Goal: Task Accomplishment & Management: Complete application form

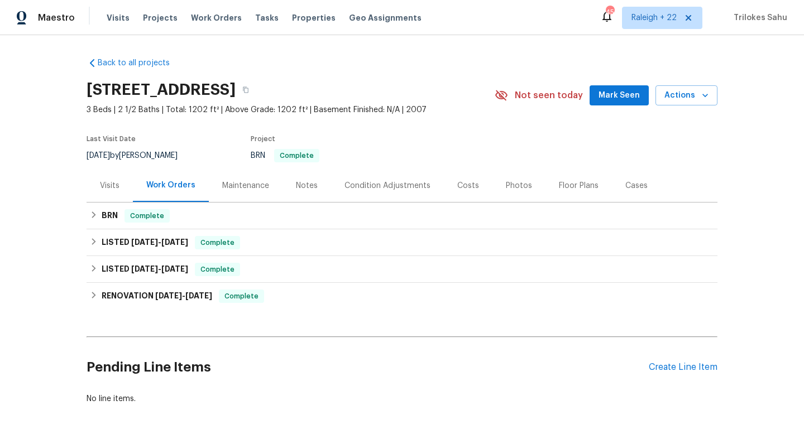
scroll to position [46, 0]
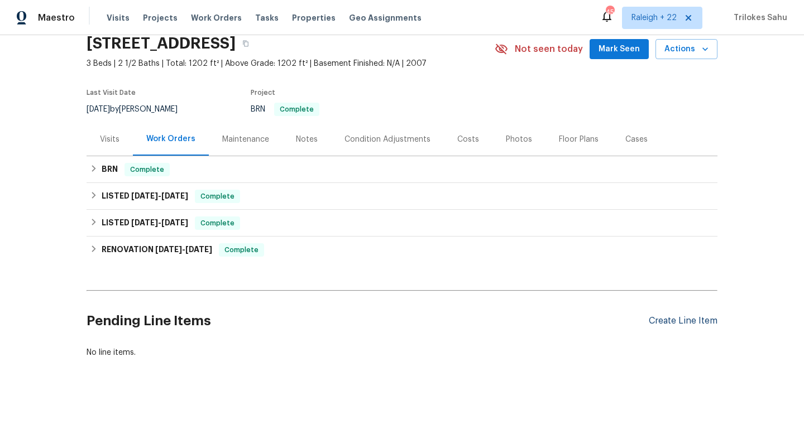
click at [668, 325] on div "Create Line Item" at bounding box center [682, 321] width 69 height 11
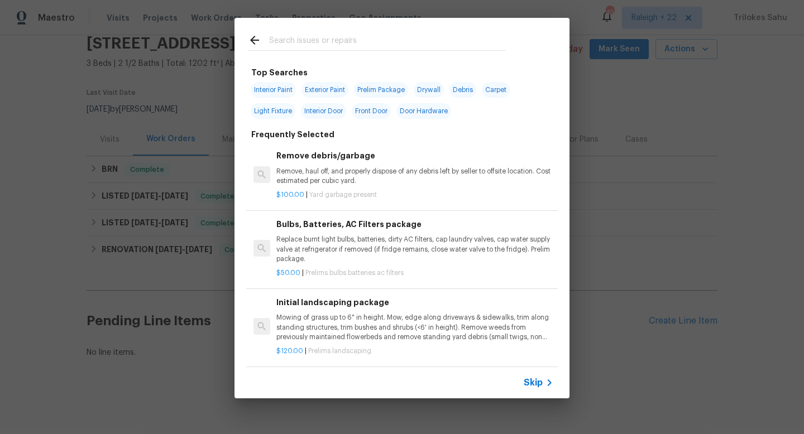
click at [528, 381] on span "Skip" at bounding box center [532, 382] width 19 height 11
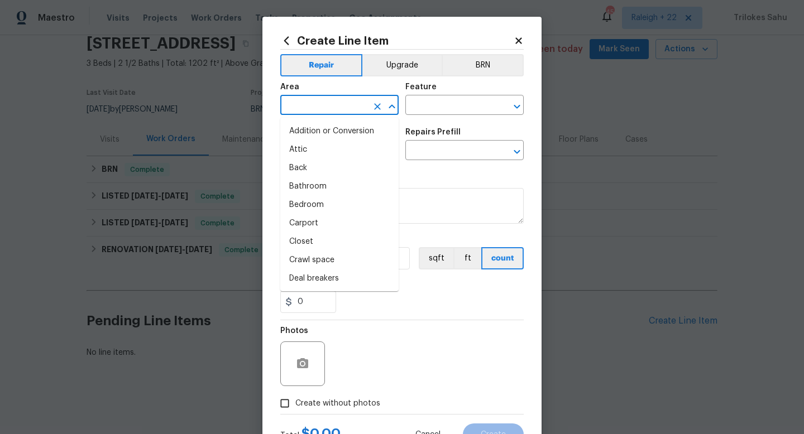
click at [320, 110] on input "text" at bounding box center [323, 106] width 87 height 17
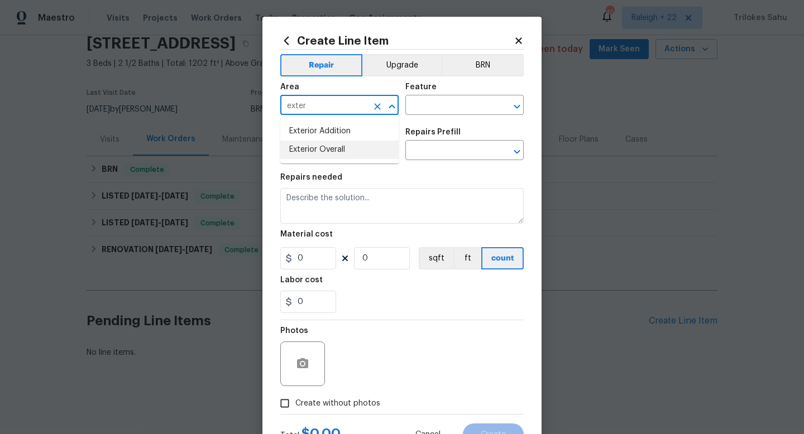
click at [294, 146] on li "Exterior Overall" at bounding box center [339, 150] width 118 height 18
type input "Exterior Overall"
click at [441, 105] on input "text" at bounding box center [448, 106] width 87 height 17
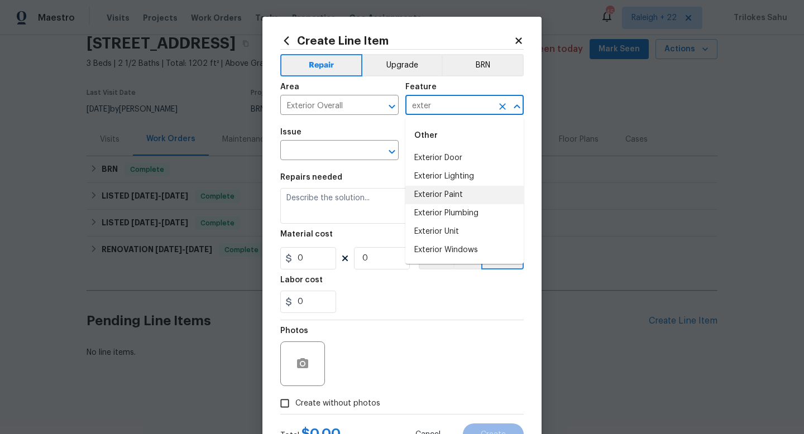
click at [440, 195] on li "Exterior Paint" at bounding box center [464, 195] width 118 height 18
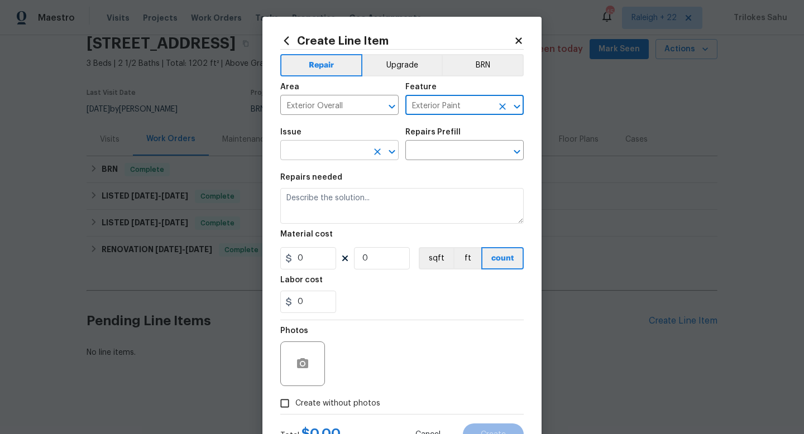
type input "Exterior Paint"
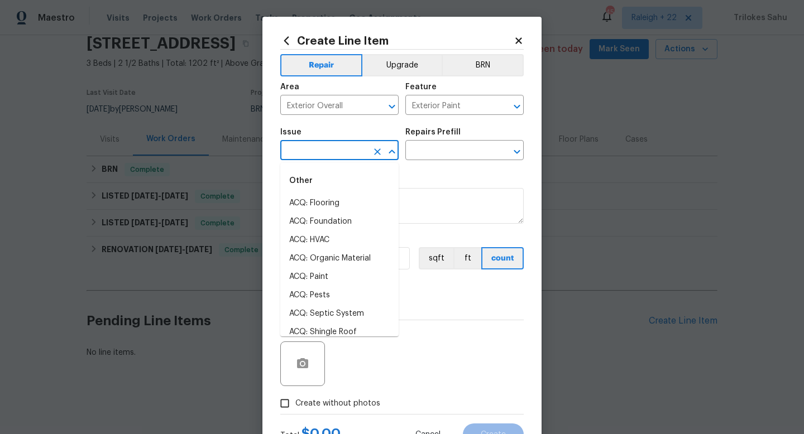
click at [360, 148] on input "text" at bounding box center [323, 151] width 87 height 17
click at [321, 291] on li "Exterior Paint" at bounding box center [339, 295] width 118 height 18
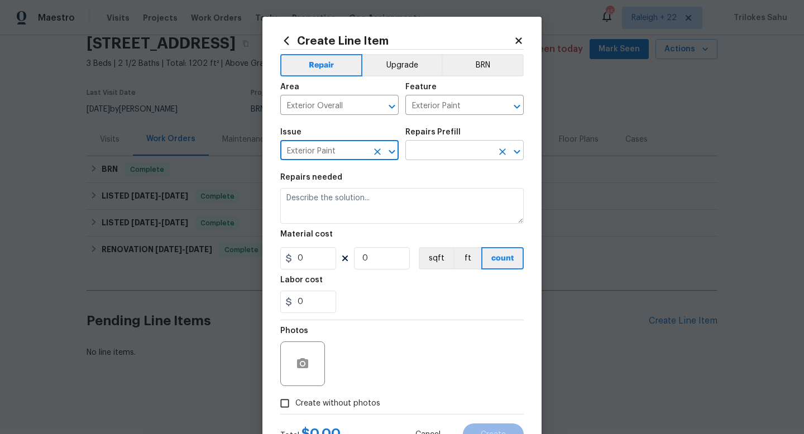
type input "Exterior Paint"
click at [431, 153] on input "text" at bounding box center [448, 151] width 87 height 17
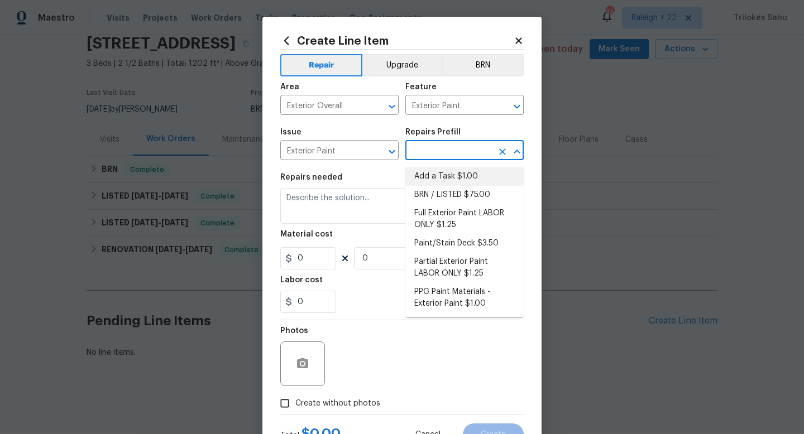
click at [429, 182] on li "Add a Task $1.00" at bounding box center [464, 176] width 118 height 18
type input "Overall Paint"
type input "Add a Task $1.00"
type textarea "HPM to detail"
type input "1"
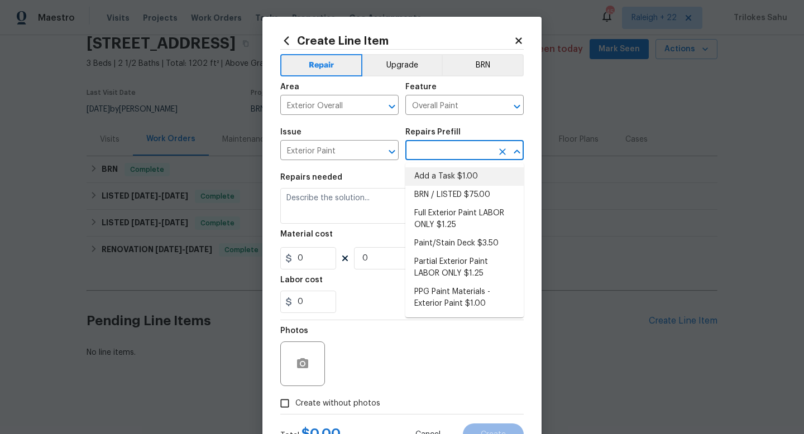
type input "1"
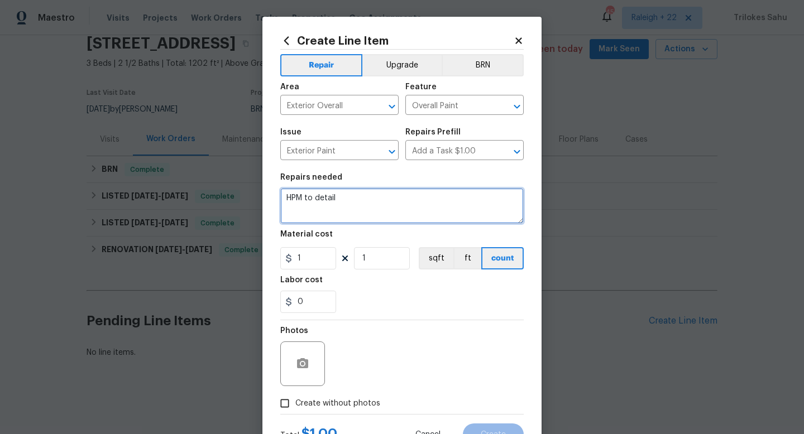
click at [348, 216] on textarea "HPM to detail" at bounding box center [401, 206] width 243 height 36
drag, startPoint x: 348, startPoint y: 201, endPoint x: 281, endPoint y: 194, distance: 68.0
click at [281, 194] on textarea "HPM to detail" at bounding box center [401, 206] width 243 height 36
click at [448, 214] on textarea "#HOA-Violation Hi, we have received an HOA violation for" at bounding box center [401, 206] width 243 height 36
paste textarea "house needs repainting"
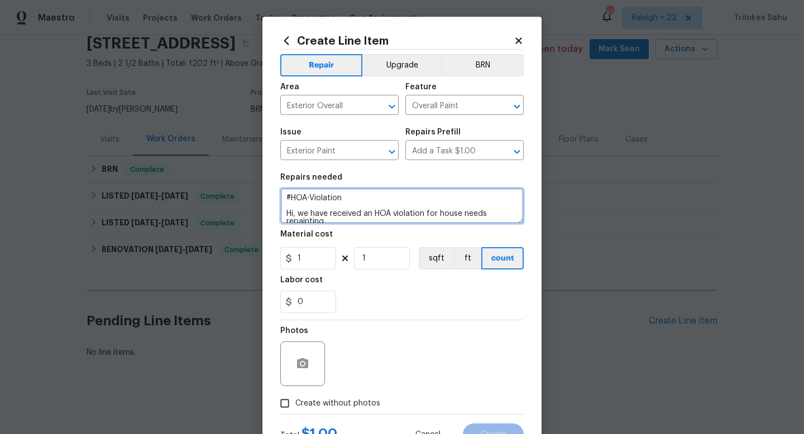
scroll to position [2, 0]
click at [438, 211] on textarea "#HOA-Violation Hi, we have received an HOA violation for house needs repainting" at bounding box center [401, 206] width 243 height 36
click at [412, 218] on textarea "#HOA-Violation Hi, we have received an HOA violation for the house needs repain…" at bounding box center [401, 206] width 243 height 36
click at [437, 214] on textarea "#HOA-Violation Hi, we have received an HOA violation for the house needs repain…" at bounding box center [401, 206] width 243 height 36
click at [365, 221] on textarea "#HOA-Violation Hi, we have received an HOA violation regards the house needs re…" at bounding box center [401, 206] width 243 height 36
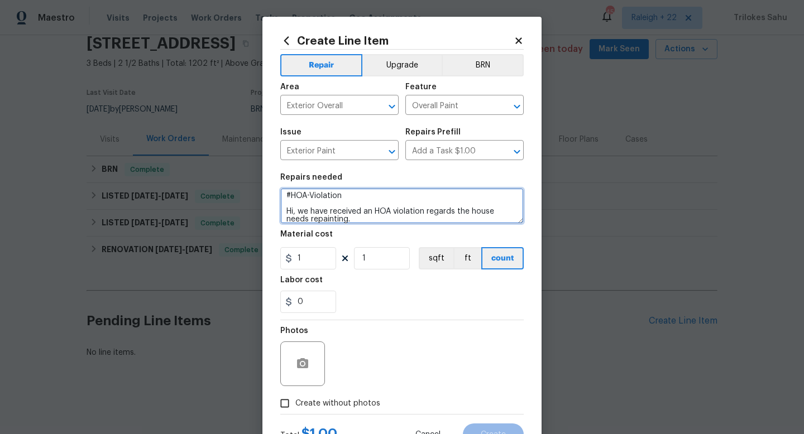
paste textarea "can give us an invoice"
click at [354, 221] on textarea "#HOA-Violation Hi, we have received an HOA violation regards the house needs re…" at bounding box center [401, 206] width 243 height 36
drag, startPoint x: 448, startPoint y: 219, endPoint x: 353, endPoint y: 212, distance: 94.6
click at [353, 212] on textarea "#HOA-Violation Hi, we have received an HOA violation regards the house needs re…" at bounding box center [401, 206] width 243 height 36
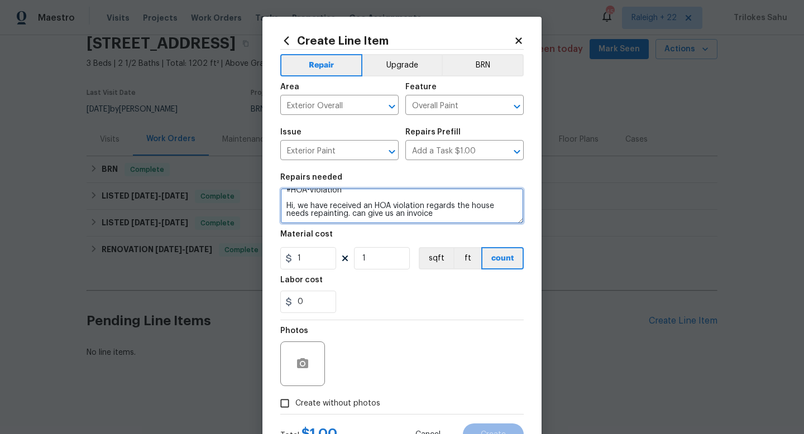
paste textarea "provide an invoice for the cost of this work?"
click at [397, 219] on textarea "#HOA-Violation Hi, we have received an HOA violation regards the house needs re…" at bounding box center [401, 206] width 243 height 36
type textarea "#HOA-Violation Hi, we have received an HOA violation regards the house needs re…"
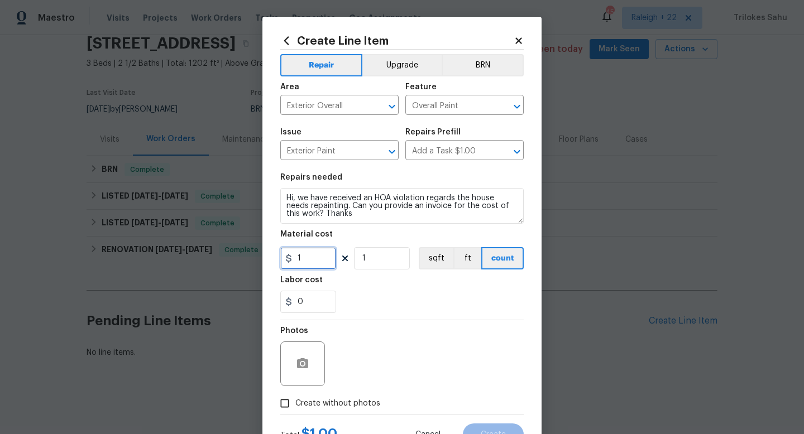
click at [323, 267] on input "1" at bounding box center [308, 258] width 56 height 22
type input "75"
click at [377, 335] on div "Photos" at bounding box center [401, 356] width 243 height 73
click at [291, 405] on input "Create without photos" at bounding box center [284, 403] width 21 height 21
checkbox input "true"
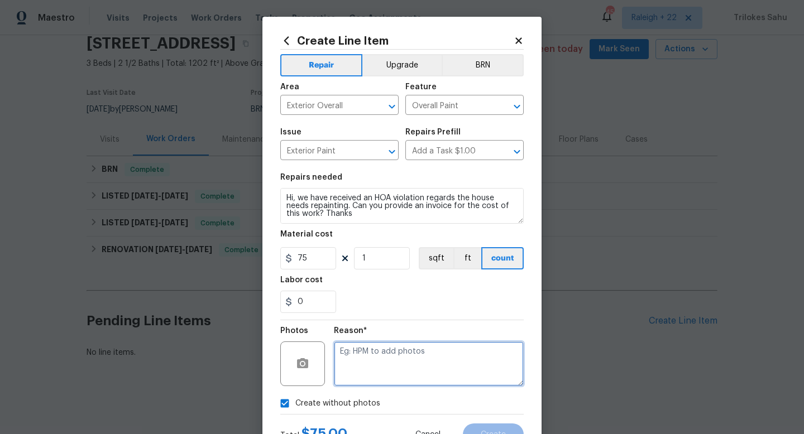
click at [371, 365] on textarea at bounding box center [429, 363] width 190 height 45
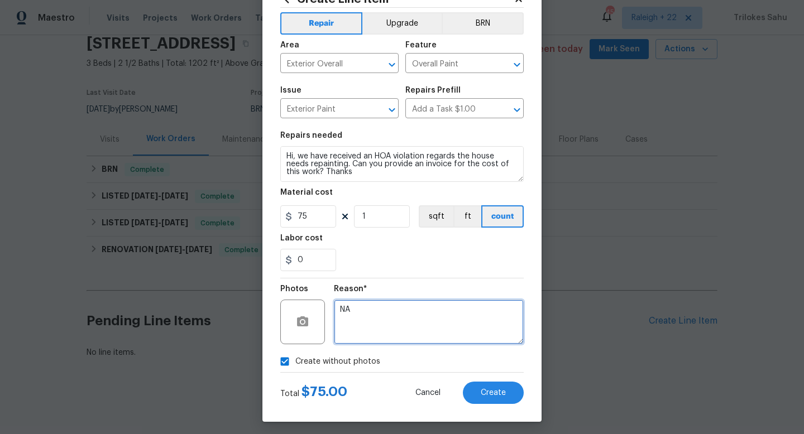
scroll to position [47, 0]
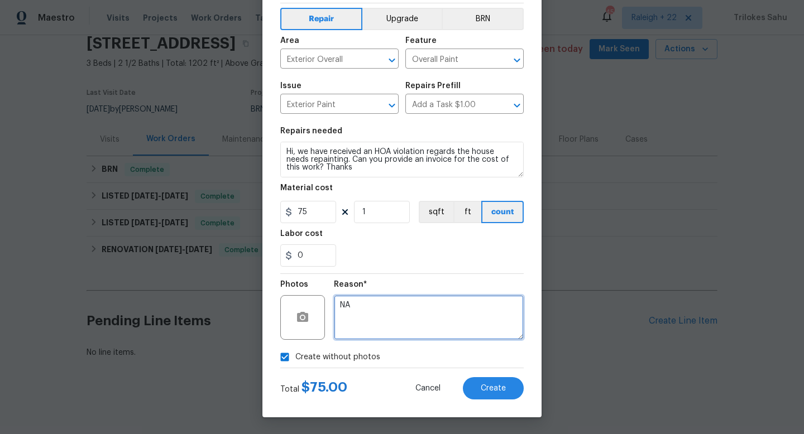
type textarea "NA"
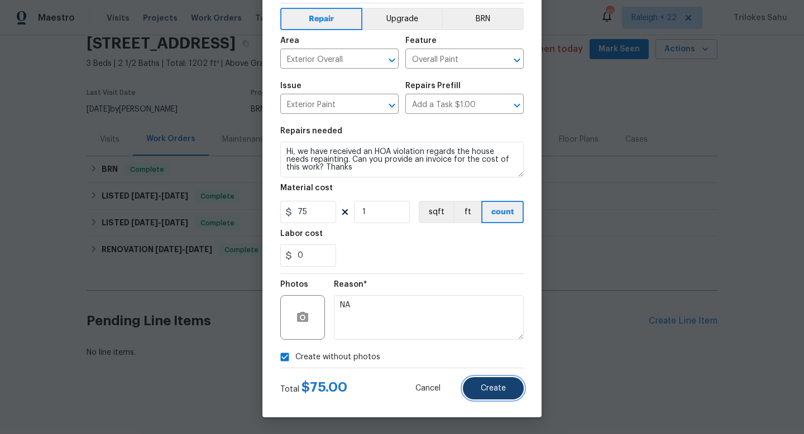
click at [477, 386] on button "Create" at bounding box center [493, 388] width 61 height 22
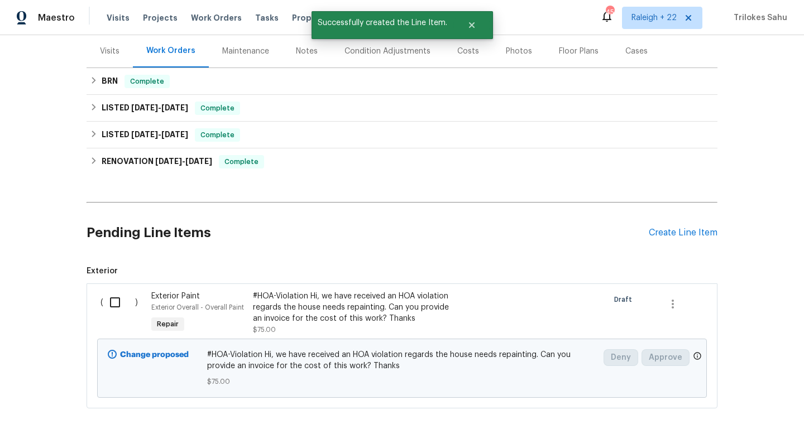
scroll to position [185, 0]
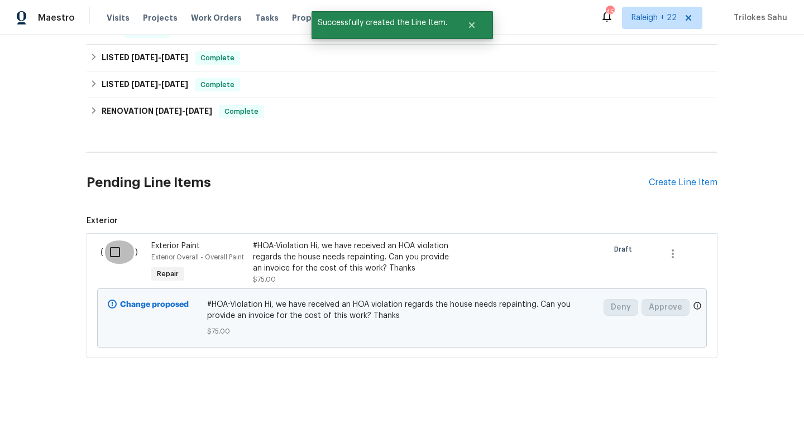
click at [115, 251] on input "checkbox" at bounding box center [119, 251] width 32 height 23
checkbox input "true"
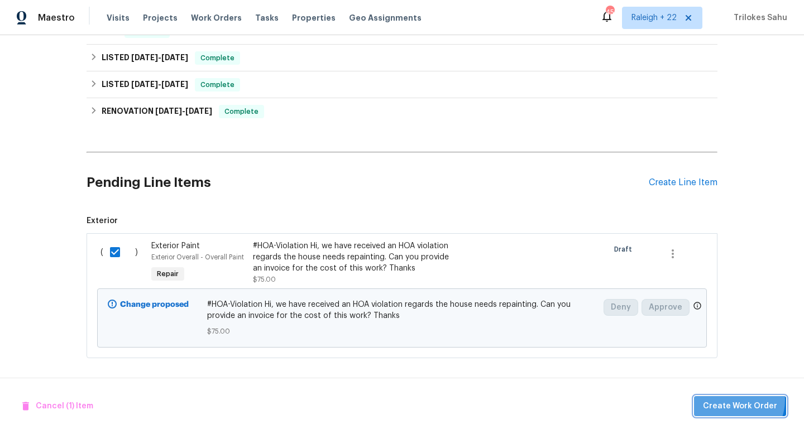
click at [733, 400] on span "Create Work Order" at bounding box center [740, 407] width 74 height 14
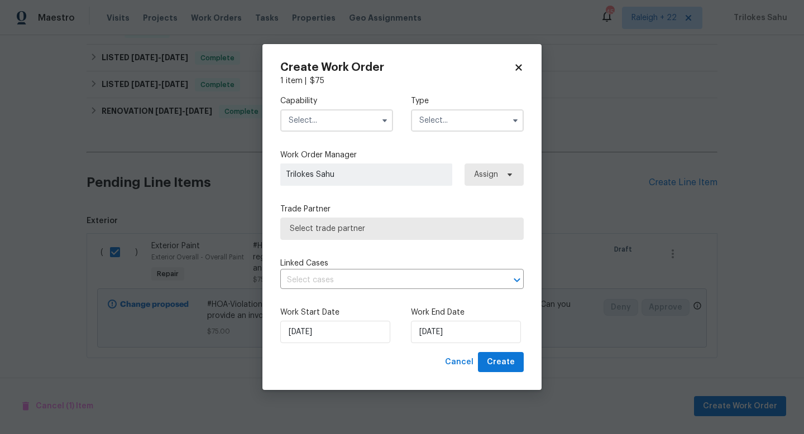
click at [371, 119] on input "text" at bounding box center [336, 120] width 113 height 22
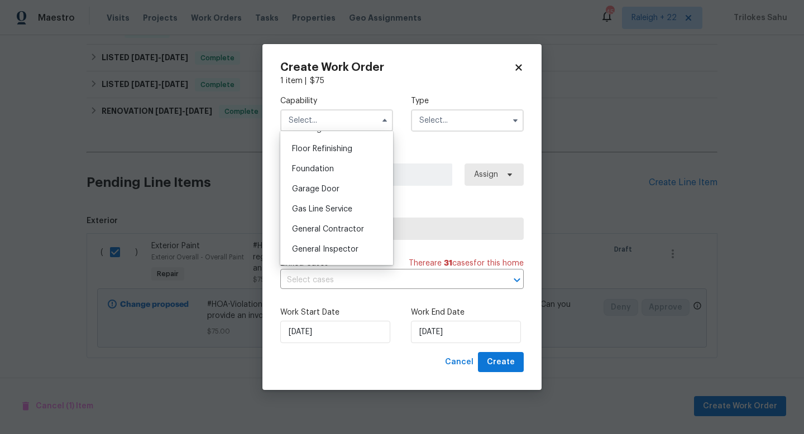
scroll to position [463, 0]
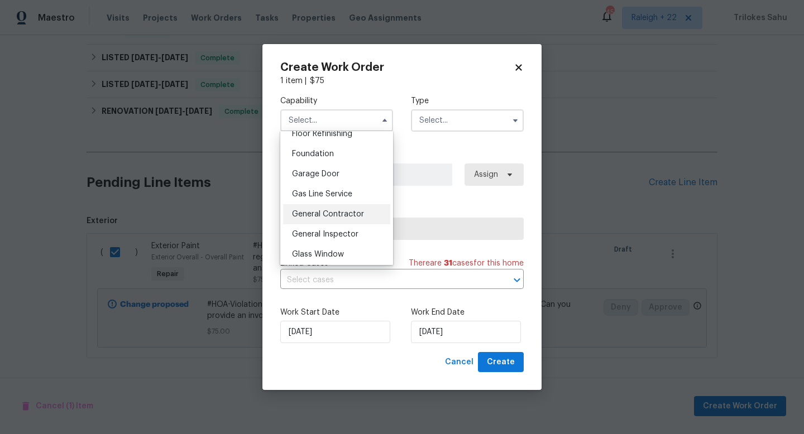
click at [334, 212] on span "General Contractor" at bounding box center [328, 214] width 72 height 8
type input "General Contractor"
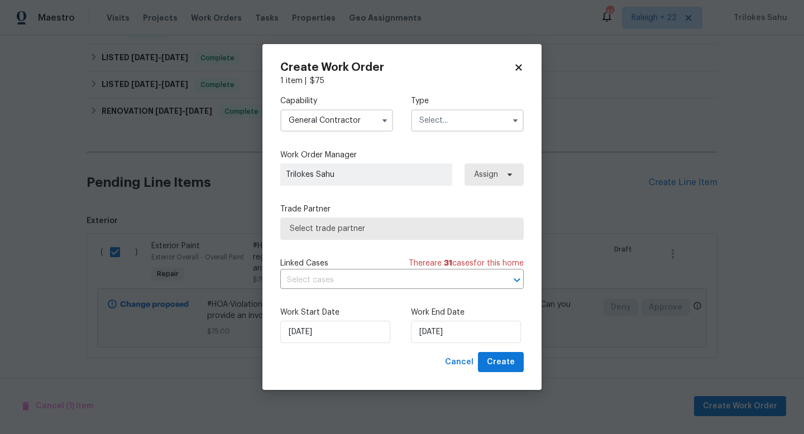
click at [455, 121] on input "text" at bounding box center [467, 120] width 113 height 22
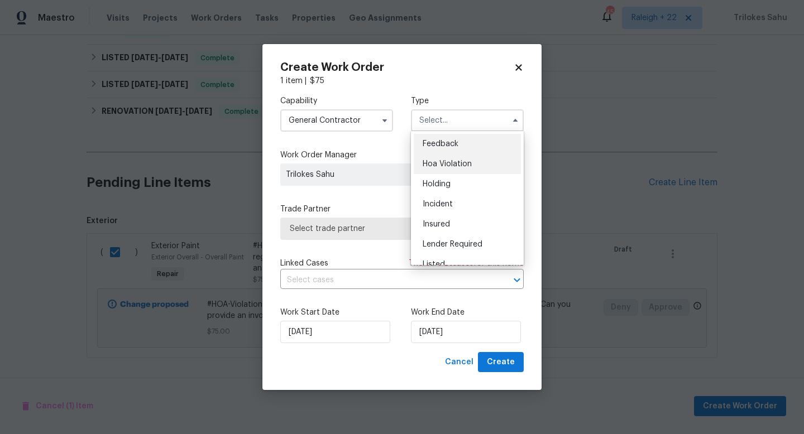
click at [446, 165] on span "Hoa Violation" at bounding box center [446, 164] width 49 height 8
type input "Hoa Violation"
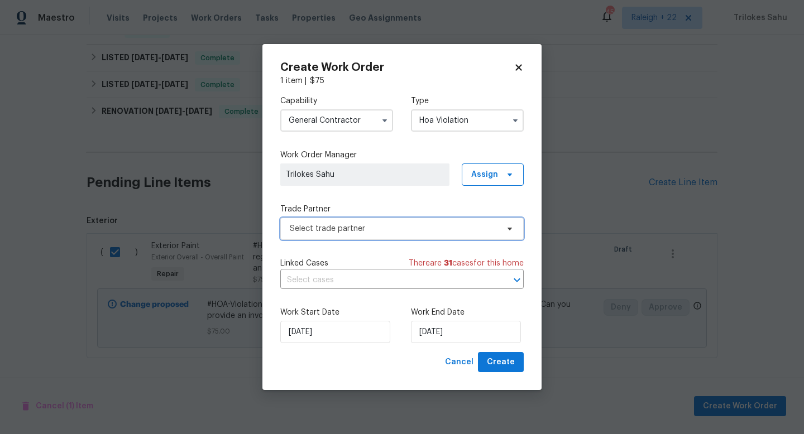
click at [372, 224] on span "Select trade partner" at bounding box center [394, 228] width 208 height 11
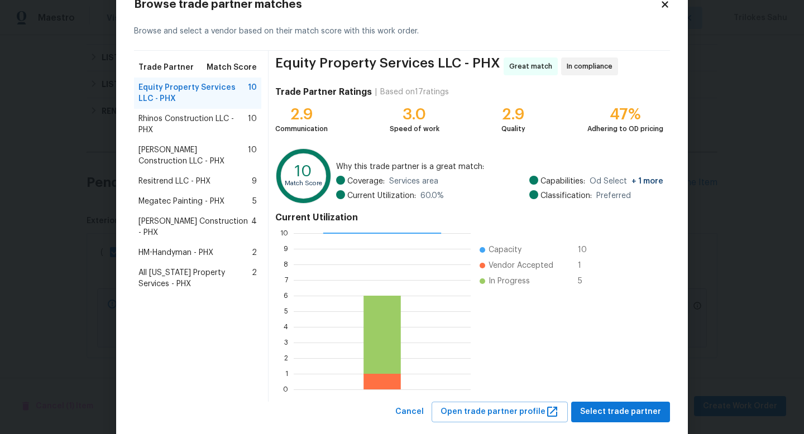
scroll to position [58, 0]
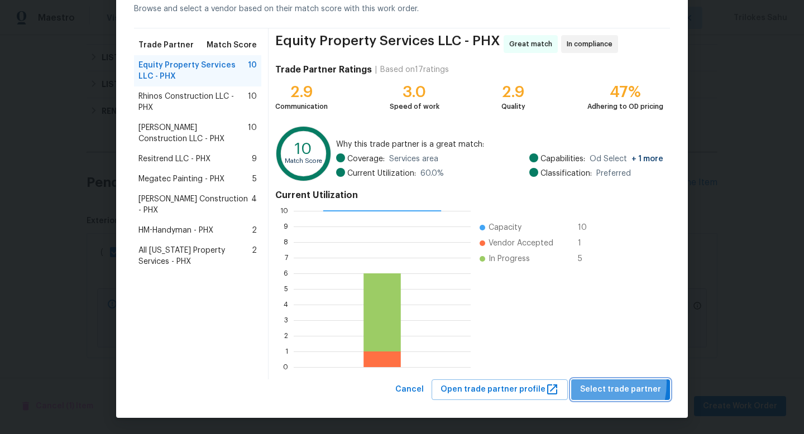
click at [591, 383] on span "Select trade partner" at bounding box center [620, 390] width 81 height 14
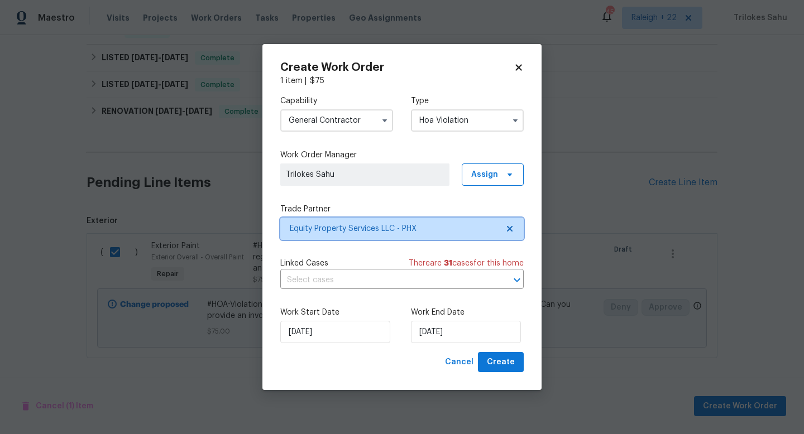
scroll to position [0, 0]
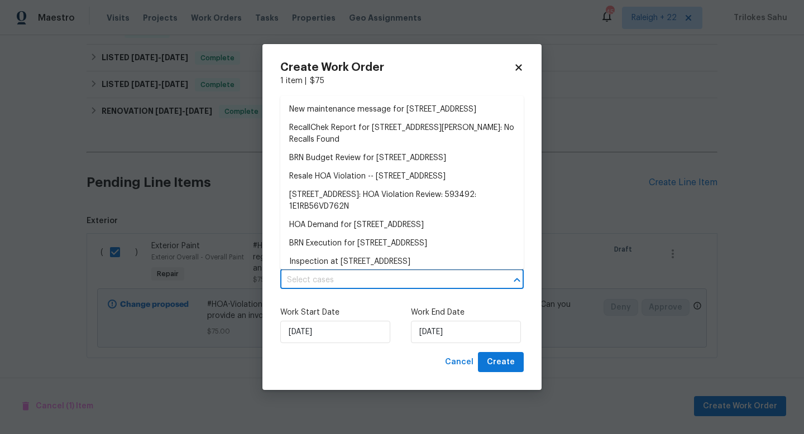
click at [492, 285] on input "text" at bounding box center [386, 280] width 212 height 17
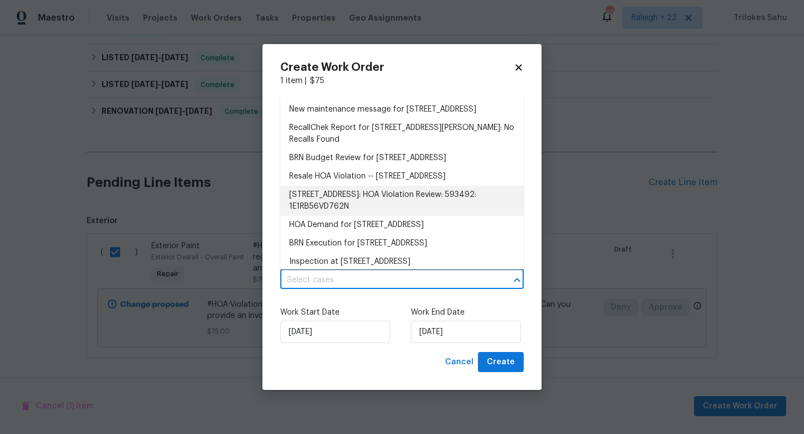
click at [393, 215] on li "[STREET_ADDRESS]: HOA Violation Review: 593492: 1E1RB56VD762N" at bounding box center [401, 201] width 243 height 30
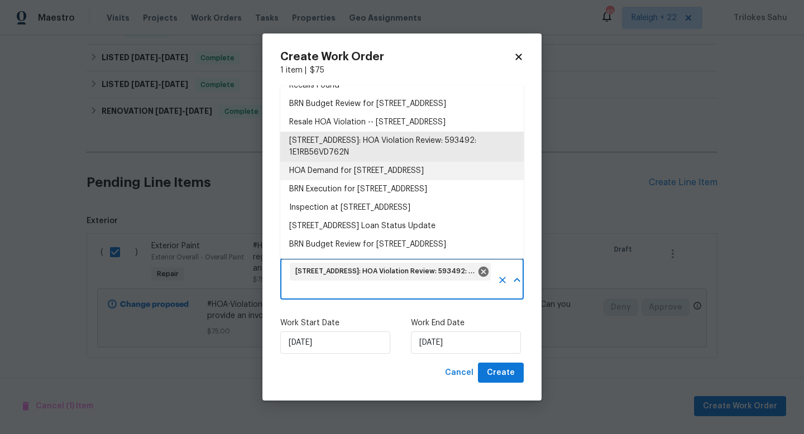
scroll to position [50, 0]
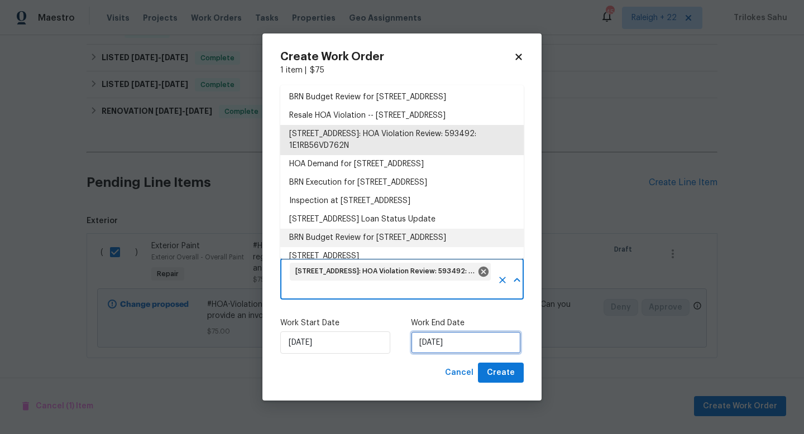
click at [456, 343] on input "[DATE]" at bounding box center [466, 342] width 110 height 22
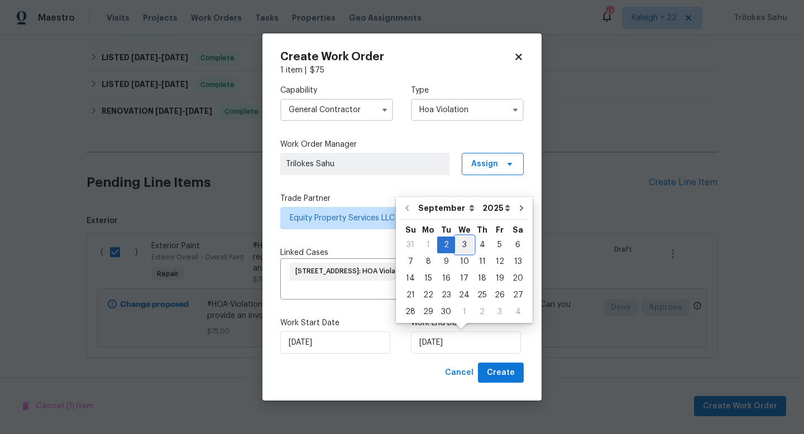
click at [461, 249] on div "3" at bounding box center [464, 245] width 18 height 16
type input "[DATE]"
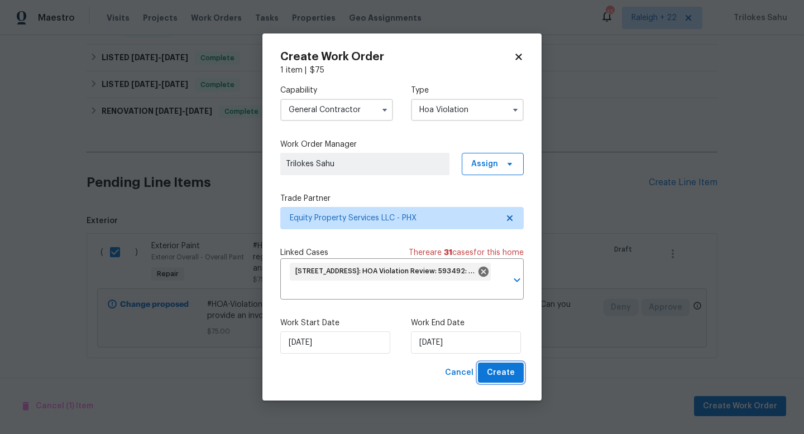
click at [487, 364] on button "Create" at bounding box center [501, 373] width 46 height 21
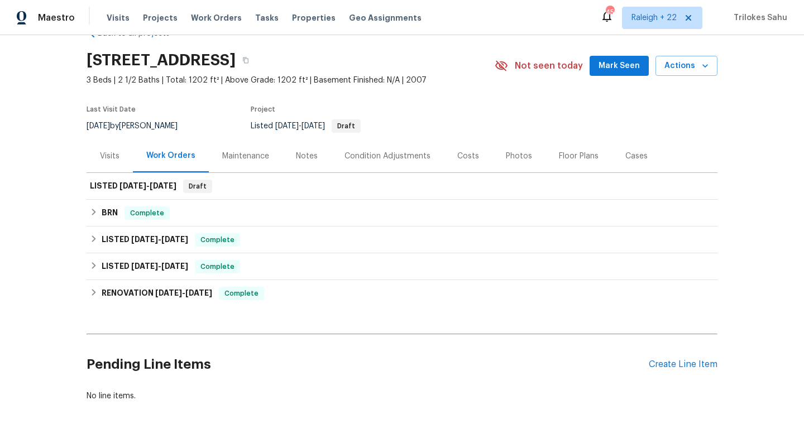
scroll to position [0, 0]
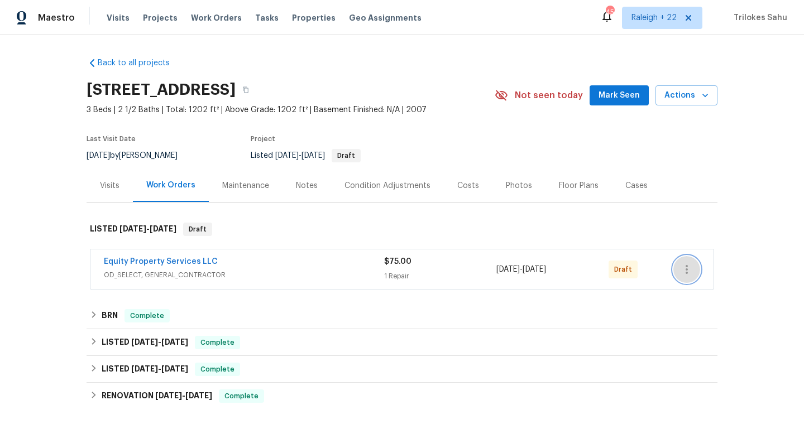
click at [686, 270] on icon "button" at bounding box center [686, 269] width 2 height 9
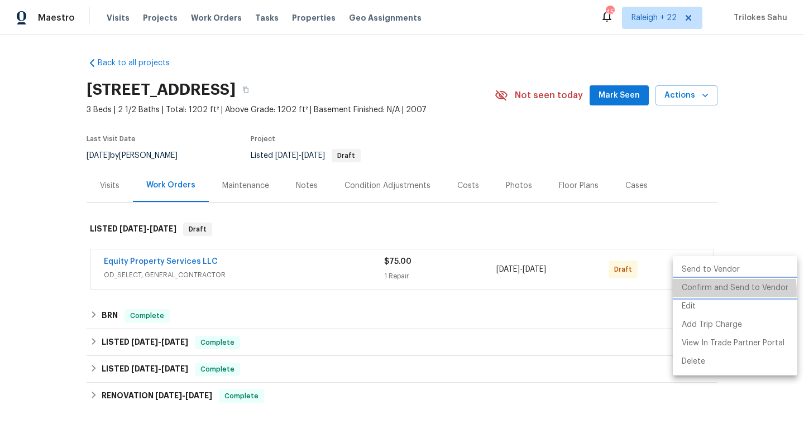
click at [696, 292] on li "Confirm and Send to Vendor" at bounding box center [734, 288] width 124 height 18
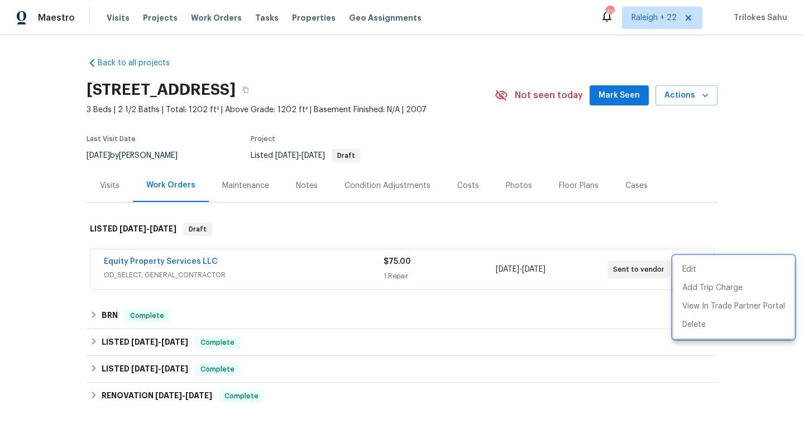
click at [221, 258] on div at bounding box center [402, 217] width 804 height 434
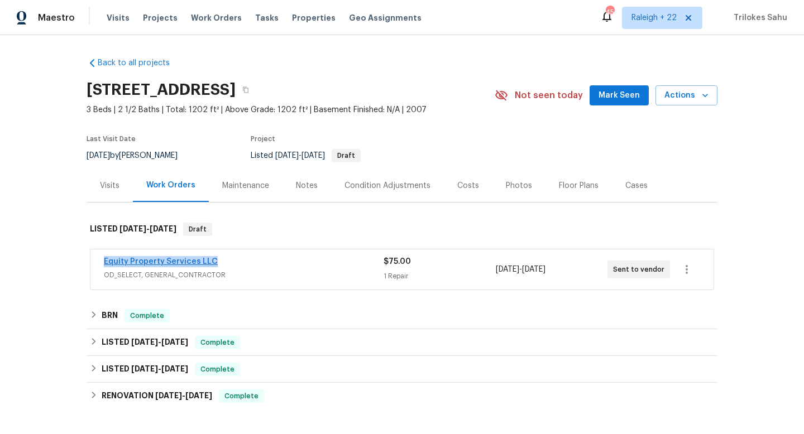
drag, startPoint x: 224, startPoint y: 259, endPoint x: 106, endPoint y: 261, distance: 117.8
click at [106, 261] on div "Equity Property Services LLC" at bounding box center [244, 262] width 280 height 13
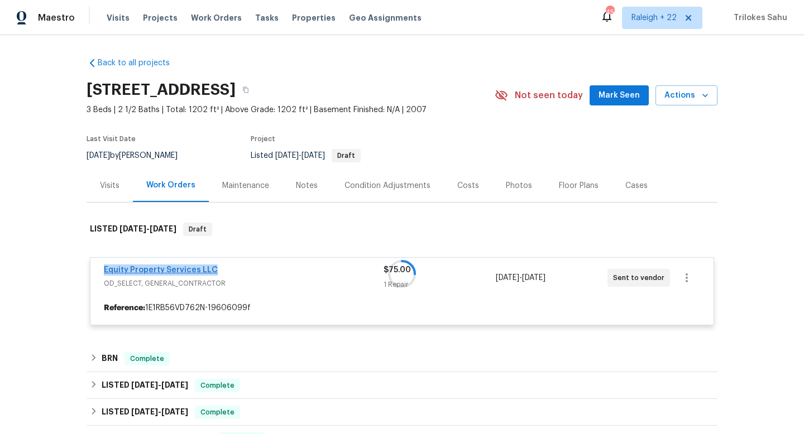
copy link "Equity Property Services LLC"
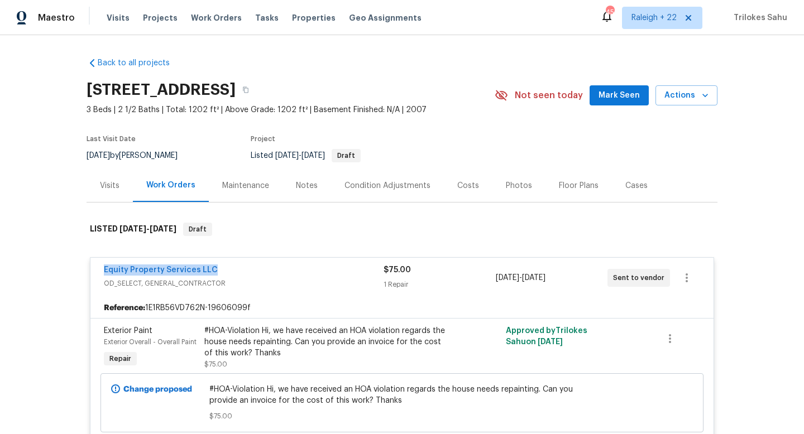
copy link "Equity Property Services LLC"
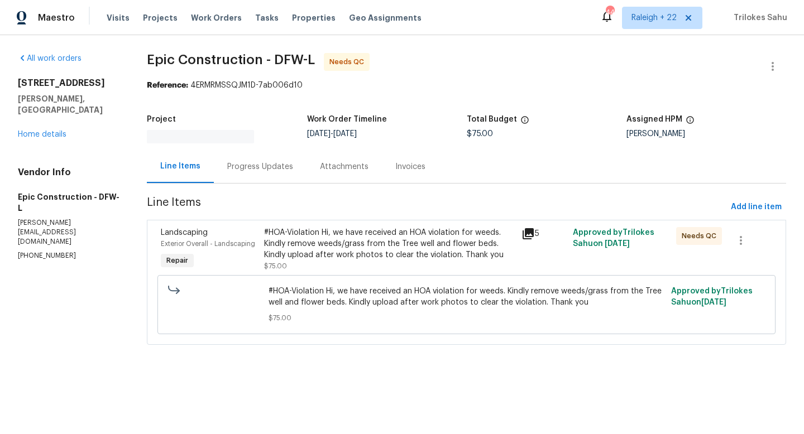
click at [275, 174] on div "Progress Updates" at bounding box center [260, 166] width 93 height 33
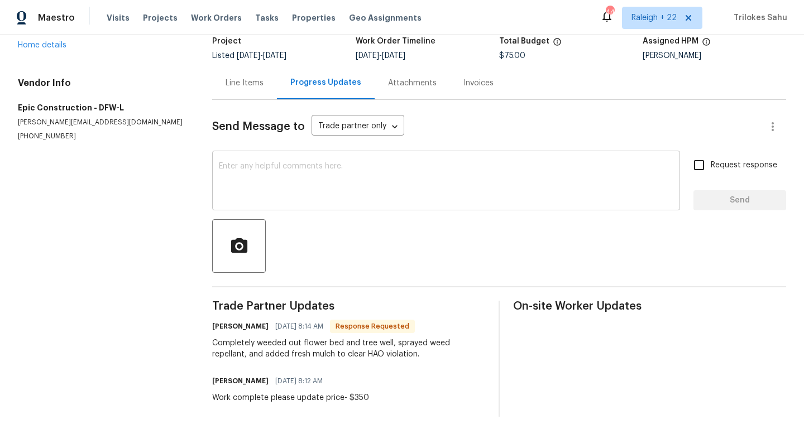
scroll to position [79, 0]
click at [260, 87] on div "Line Items" at bounding box center [244, 82] width 38 height 11
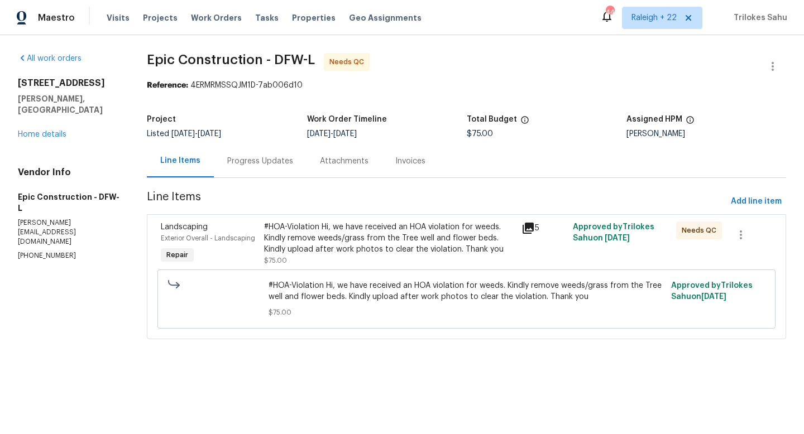
click at [350, 225] on div "#HOA-Violation Hi, we have received an HOA violation for weeds. Kindly remove w…" at bounding box center [389, 238] width 251 height 33
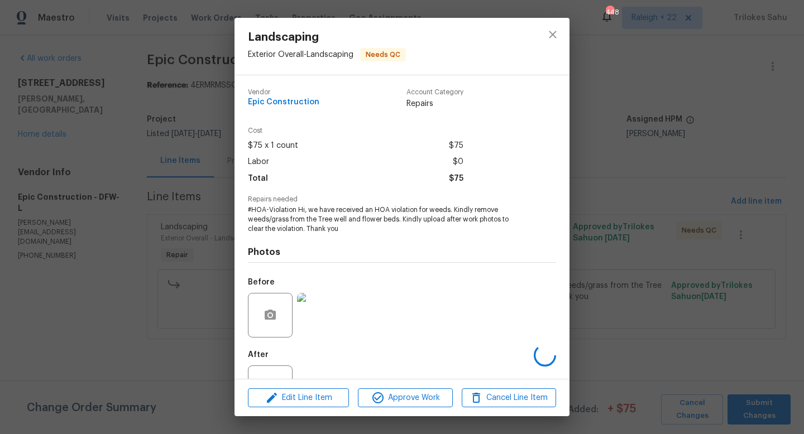
scroll to position [42, 0]
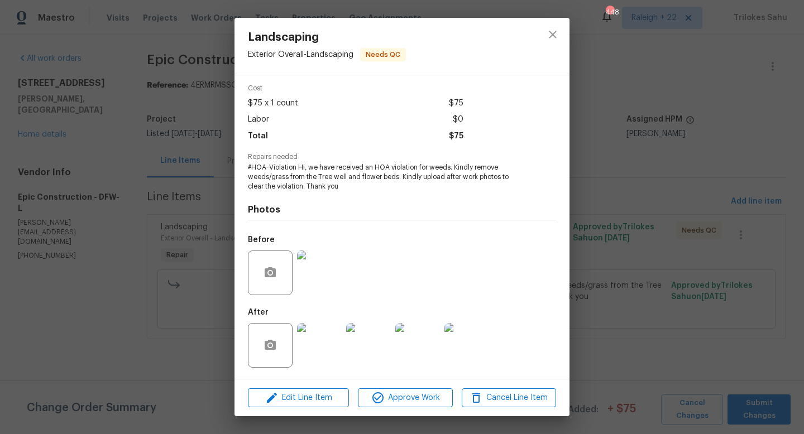
click at [318, 347] on img at bounding box center [319, 345] width 45 height 45
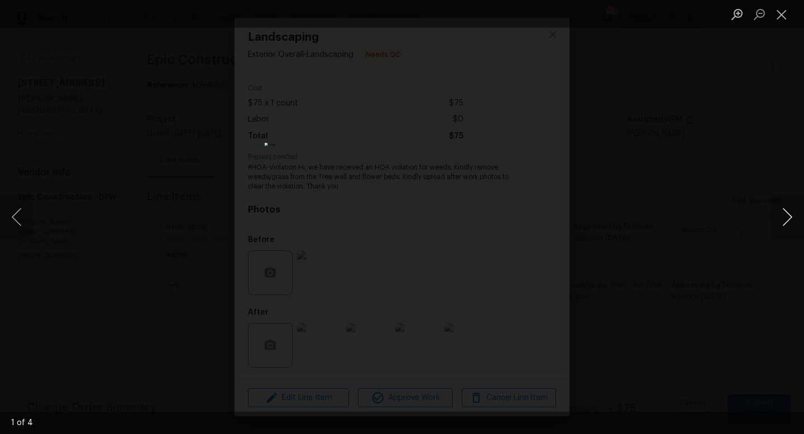
click at [786, 225] on button "Next image" at bounding box center [786, 217] width 33 height 45
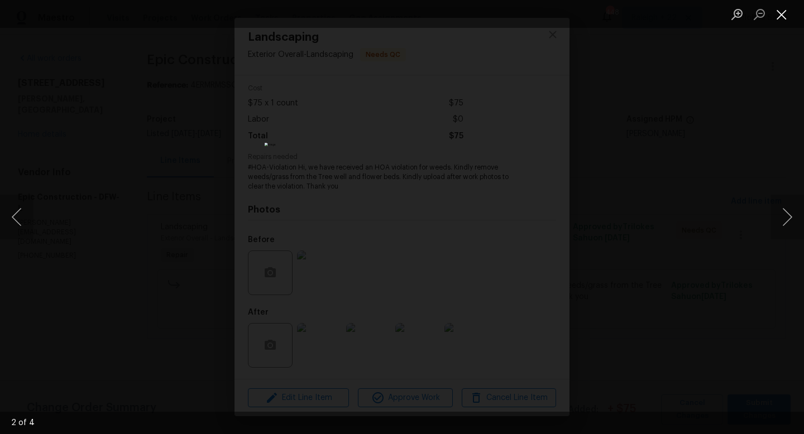
click at [778, 18] on button "Close lightbox" at bounding box center [781, 14] width 22 height 20
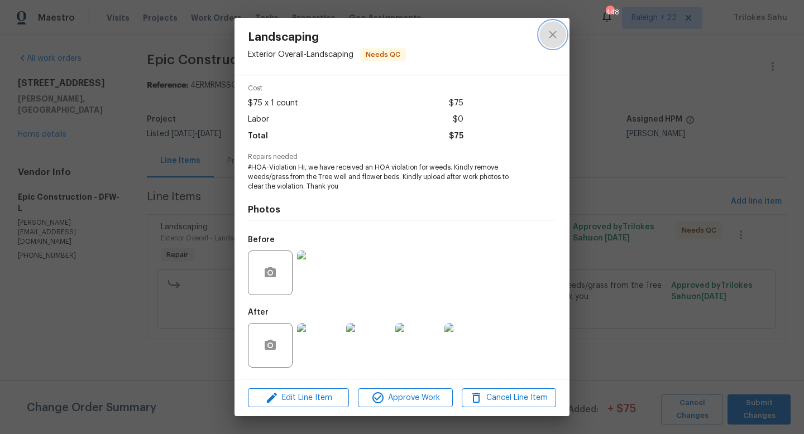
click at [556, 41] on button "close" at bounding box center [552, 34] width 27 height 27
